Goal: Check status

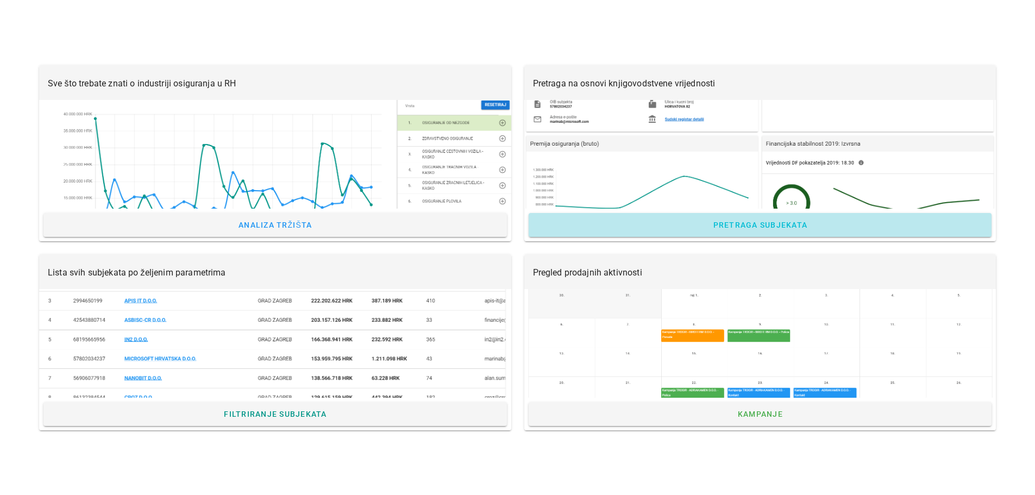
click at [717, 219] on link "Pretraga subjekata" at bounding box center [759, 225] width 463 height 24
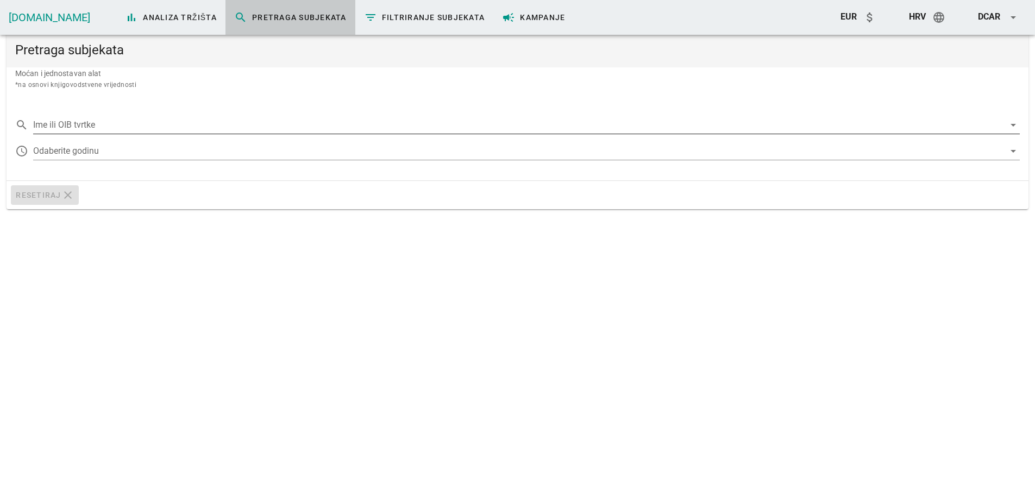
drag, startPoint x: 186, startPoint y: 117, endPoint x: 183, endPoint y: 125, distance: 9.3
click at [184, 124] on input "Ime ili OIB tvrtke" at bounding box center [518, 124] width 971 height 17
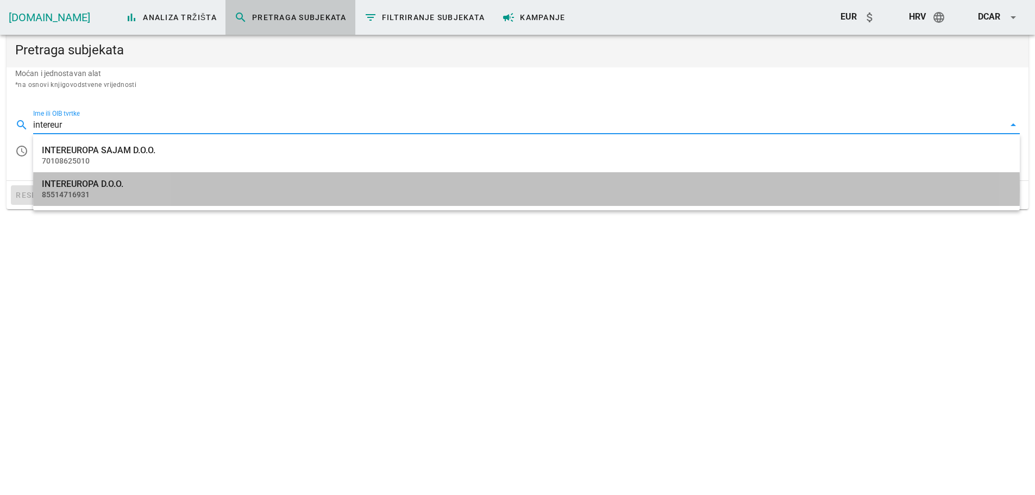
click at [122, 182] on div "INTEREUROPA D.O.O." at bounding box center [526, 184] width 969 height 10
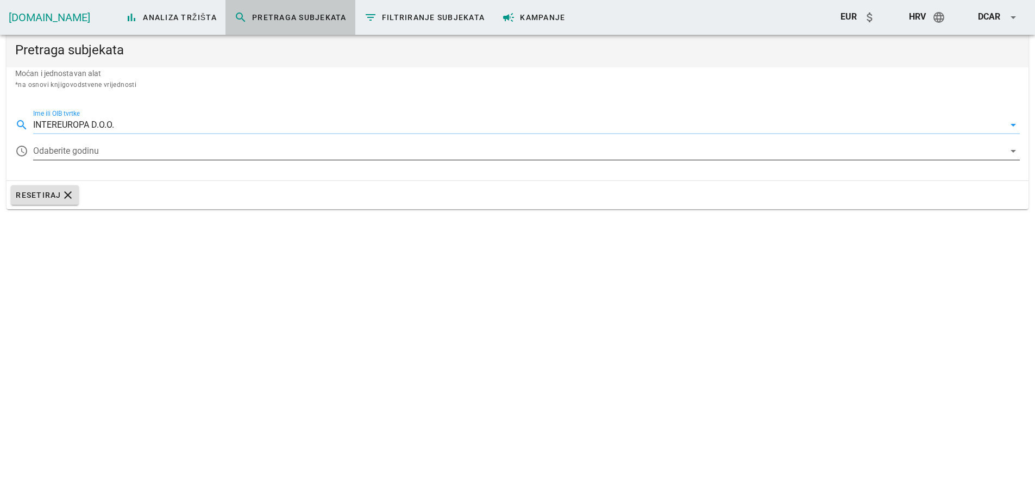
type input "INTEREUROPA D.O.O."
click at [93, 156] on div at bounding box center [518, 150] width 971 height 17
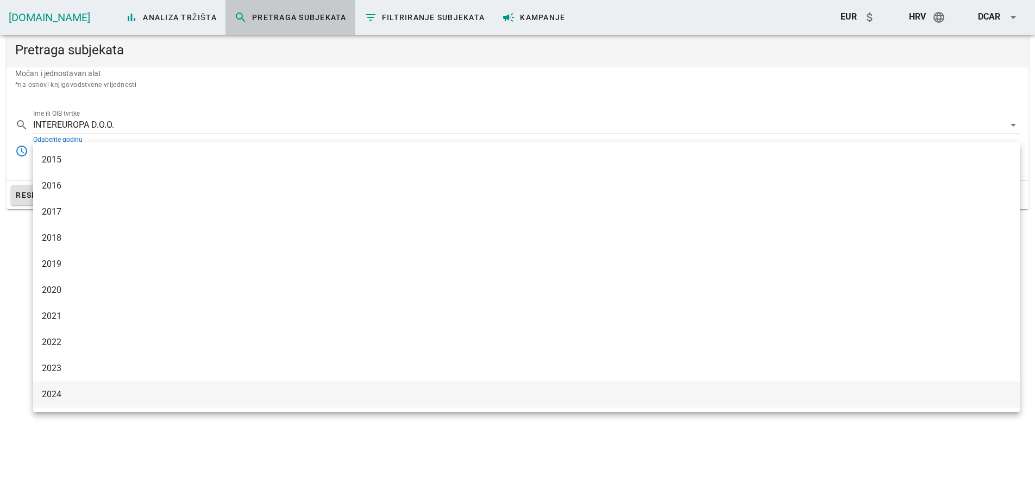
click at [73, 395] on div "2024" at bounding box center [526, 394] width 969 height 10
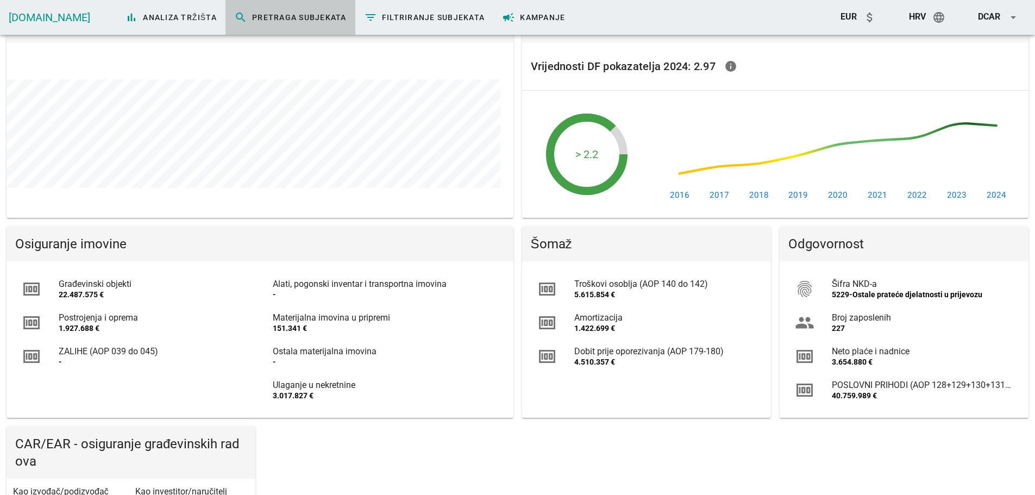
scroll to position [434, 0]
